Goal: Information Seeking & Learning: Find specific fact

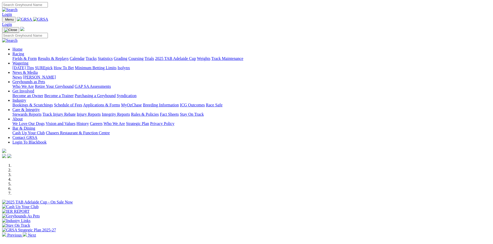
click at [69, 56] on link "Results & Replays" at bounding box center [53, 58] width 31 height 4
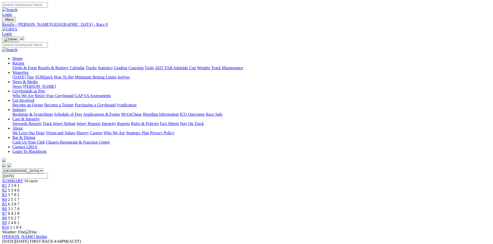
click at [19, 216] on span "5 6 2 7" at bounding box center [13, 218] width 11 height 4
click at [19, 212] on span "6 4 2 8" at bounding box center [13, 214] width 11 height 4
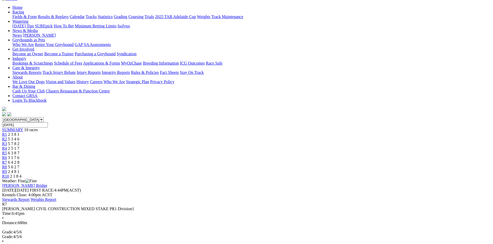
scroll to position [52, 0]
